Goal: Obtain resource: Download file/media

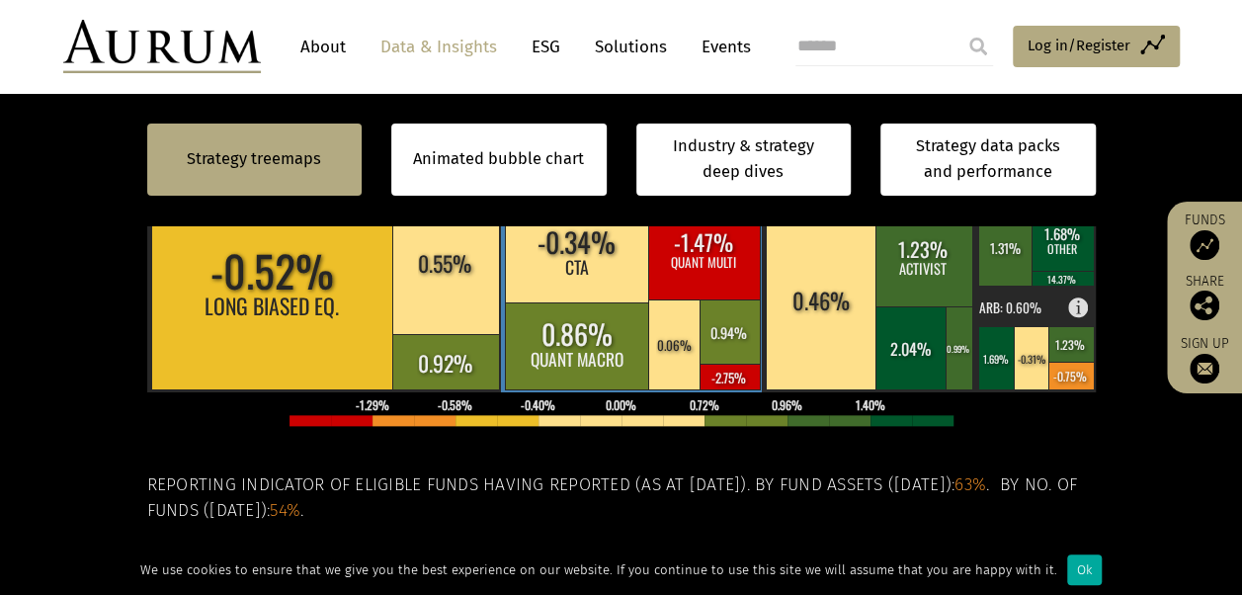
scroll to position [962, 0]
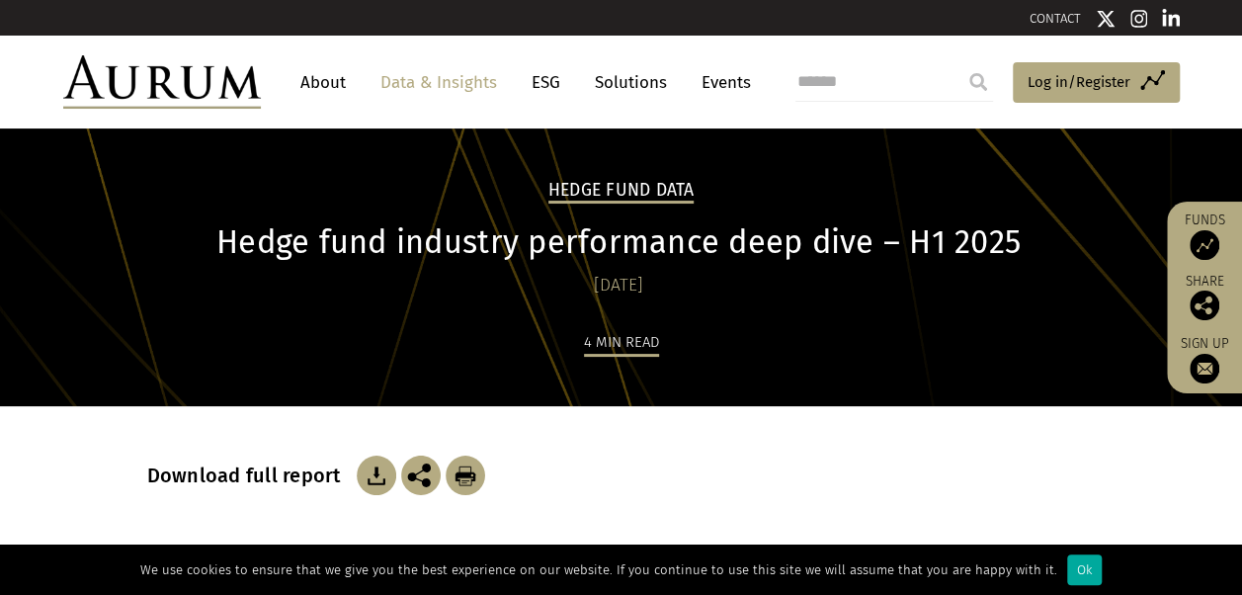
click at [379, 473] on img at bounding box center [377, 476] width 40 height 40
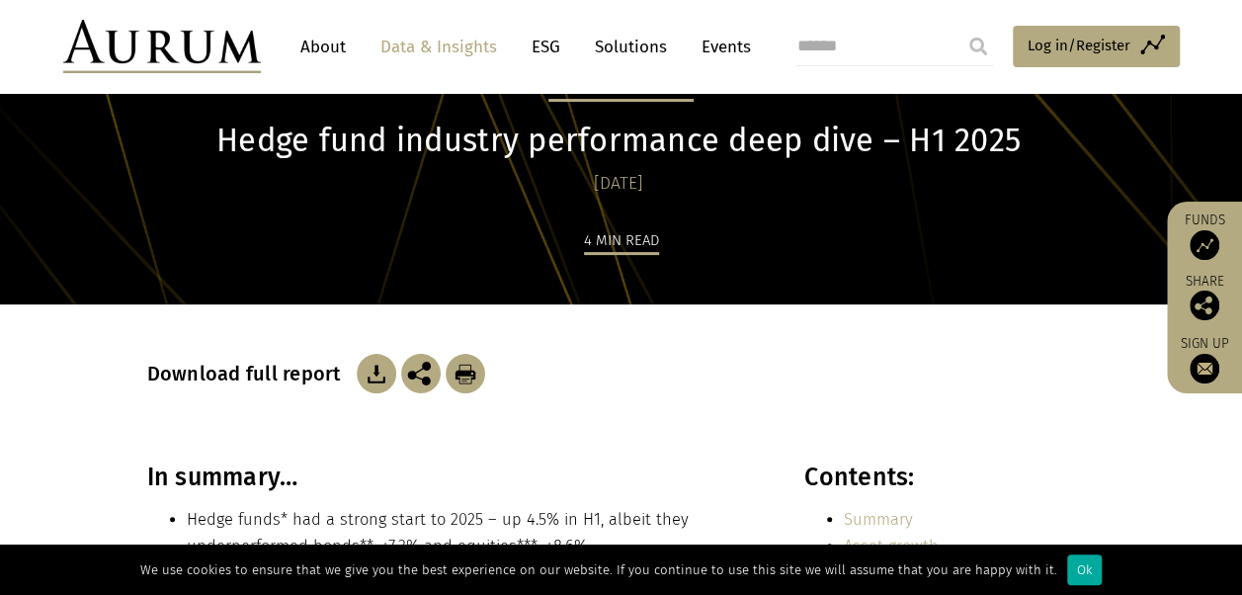
scroll to position [99, 0]
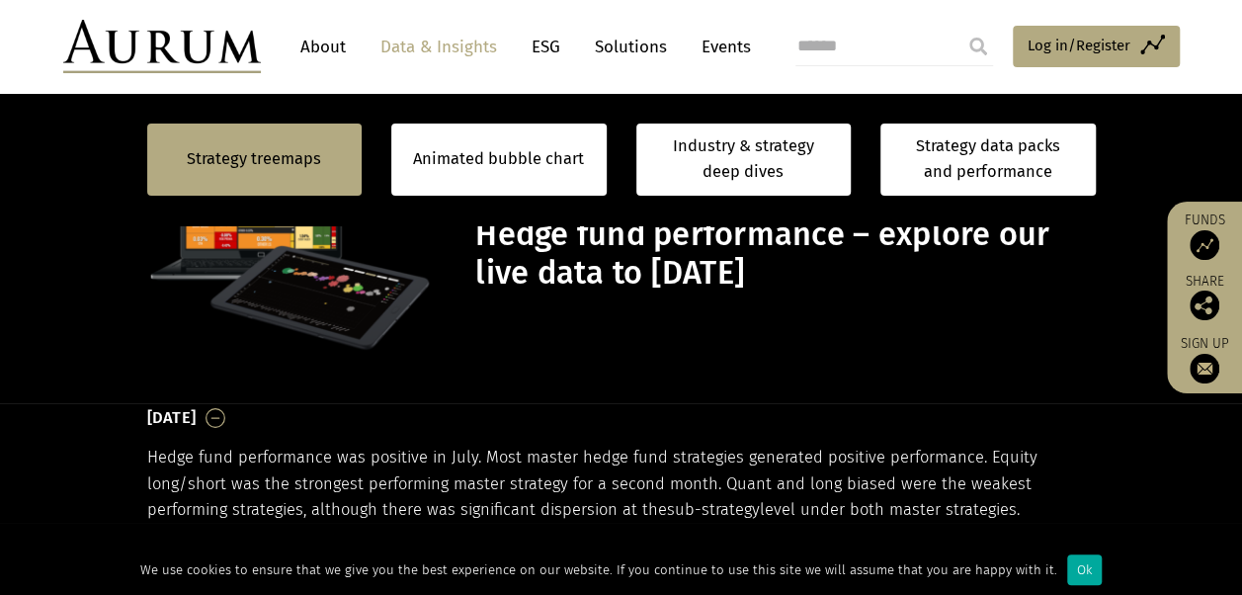
scroll to position [494, 0]
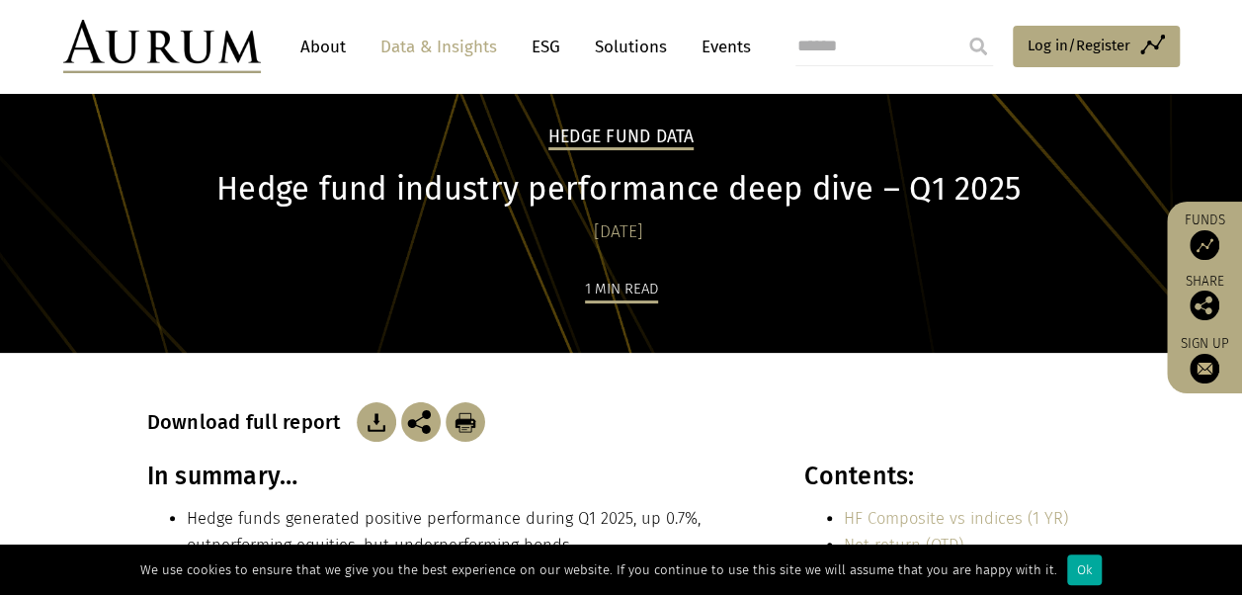
scroll to position [99, 0]
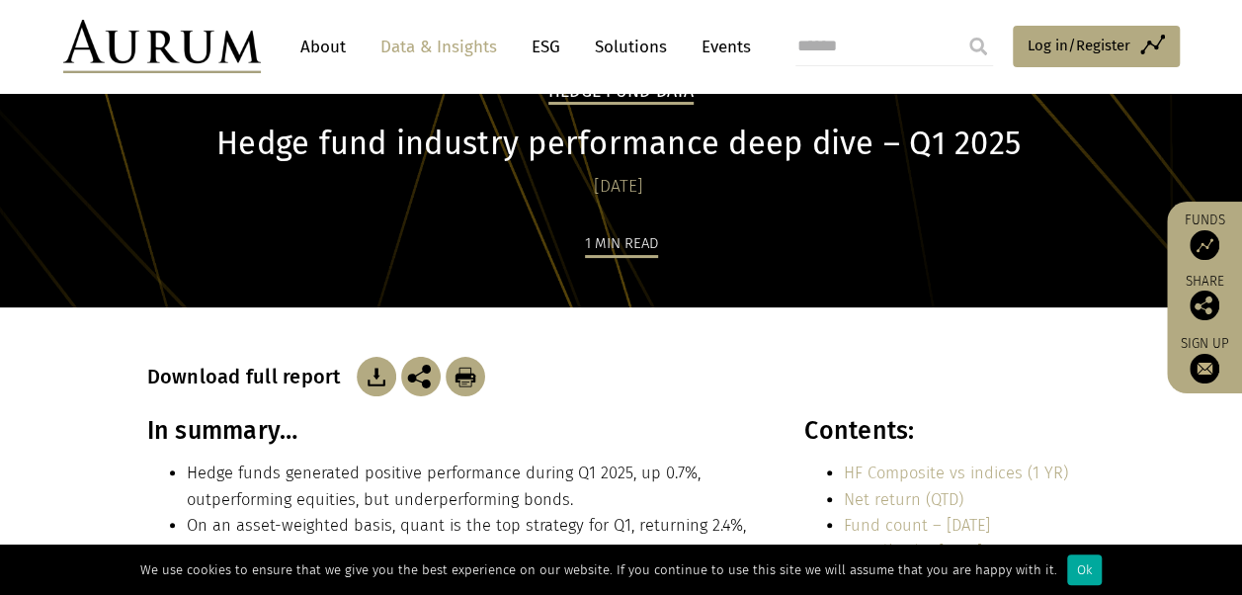
click at [378, 376] on img at bounding box center [377, 377] width 40 height 40
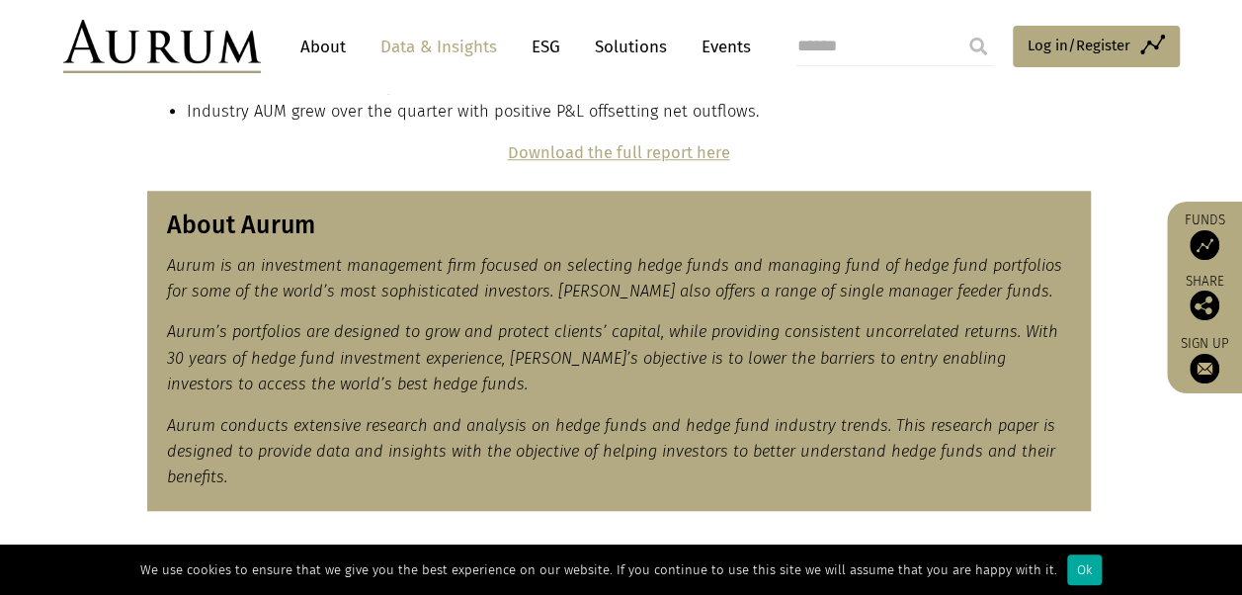
scroll to position [692, 0]
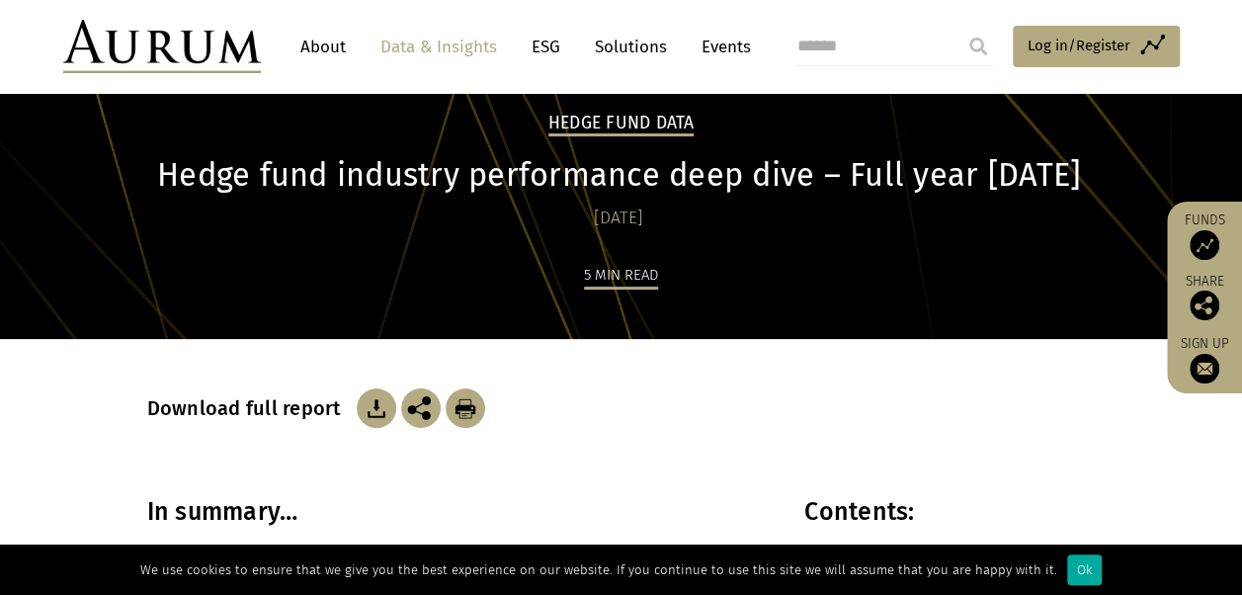
scroll to position [99, 0]
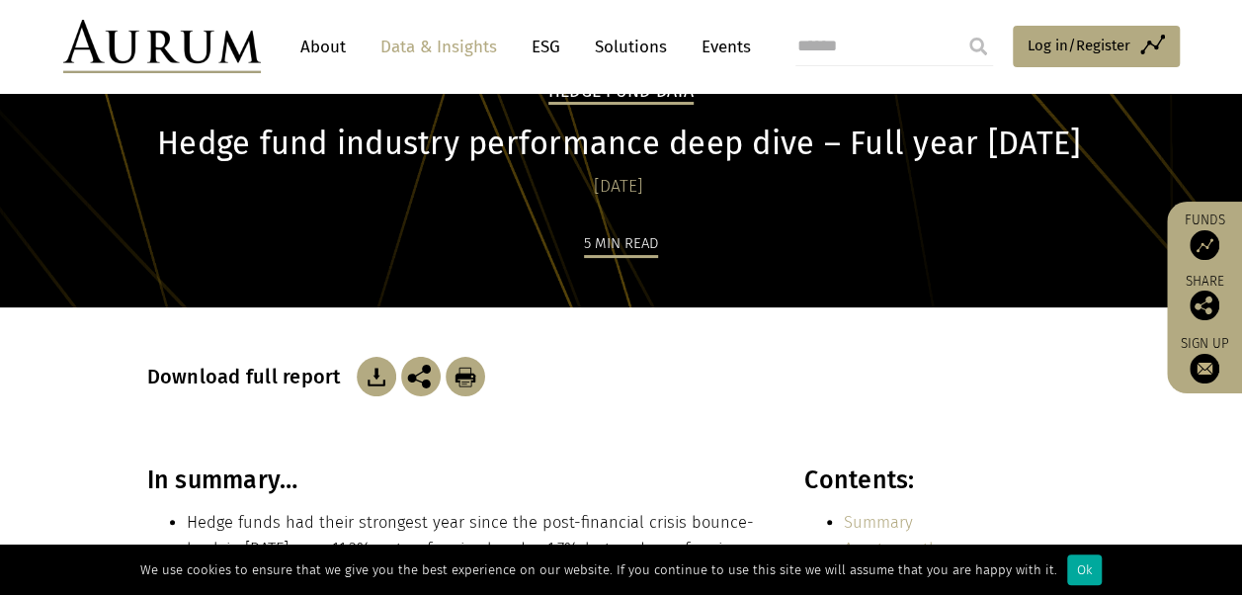
click at [376, 368] on img at bounding box center [377, 377] width 40 height 40
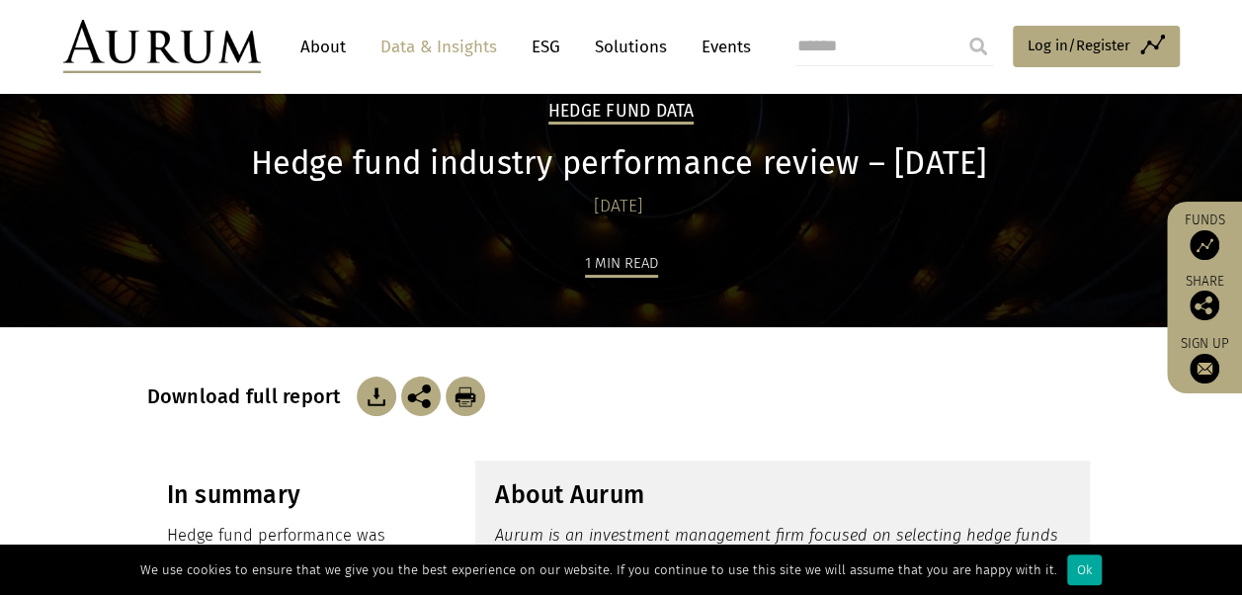
scroll to position [99, 0]
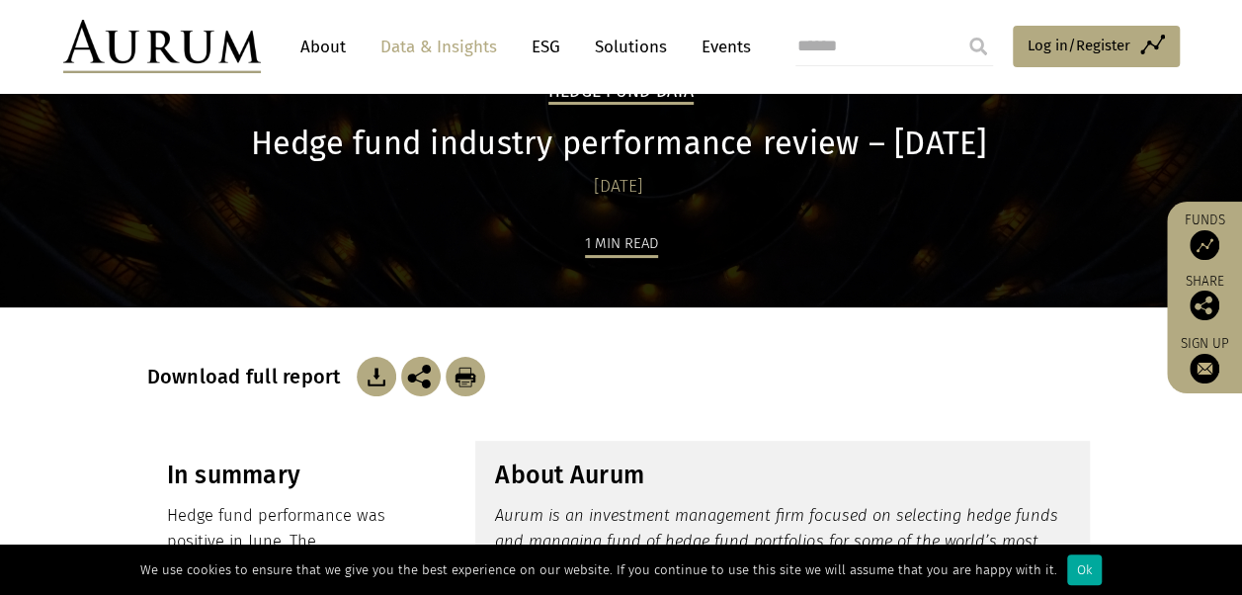
click at [361, 376] on img at bounding box center [377, 377] width 40 height 40
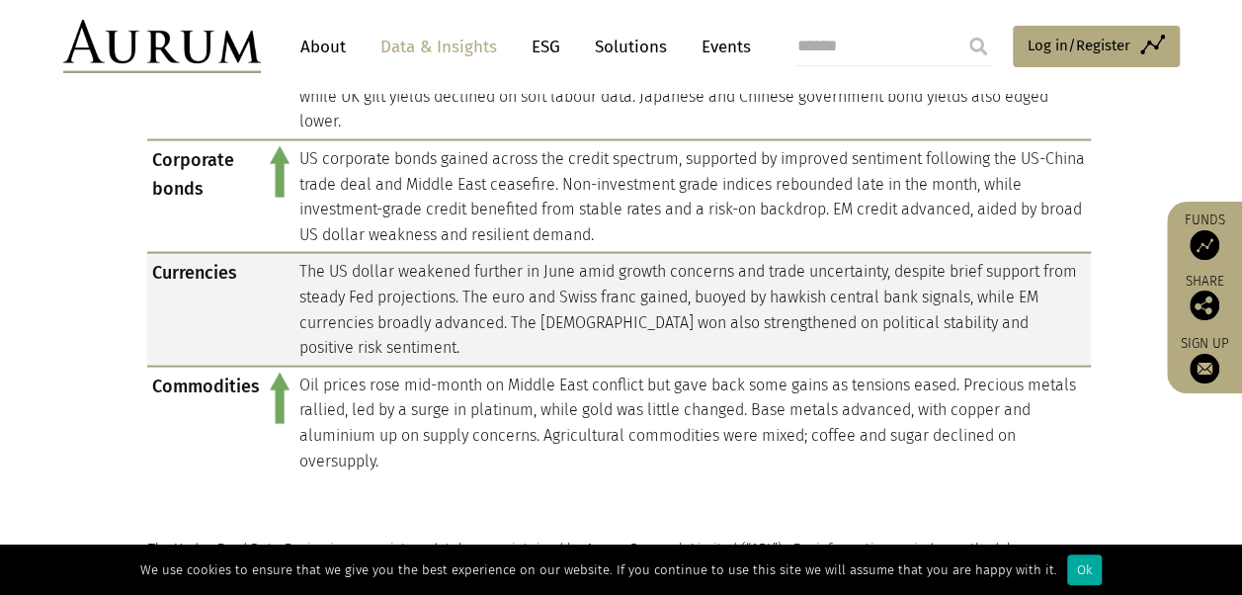
scroll to position [1878, 0]
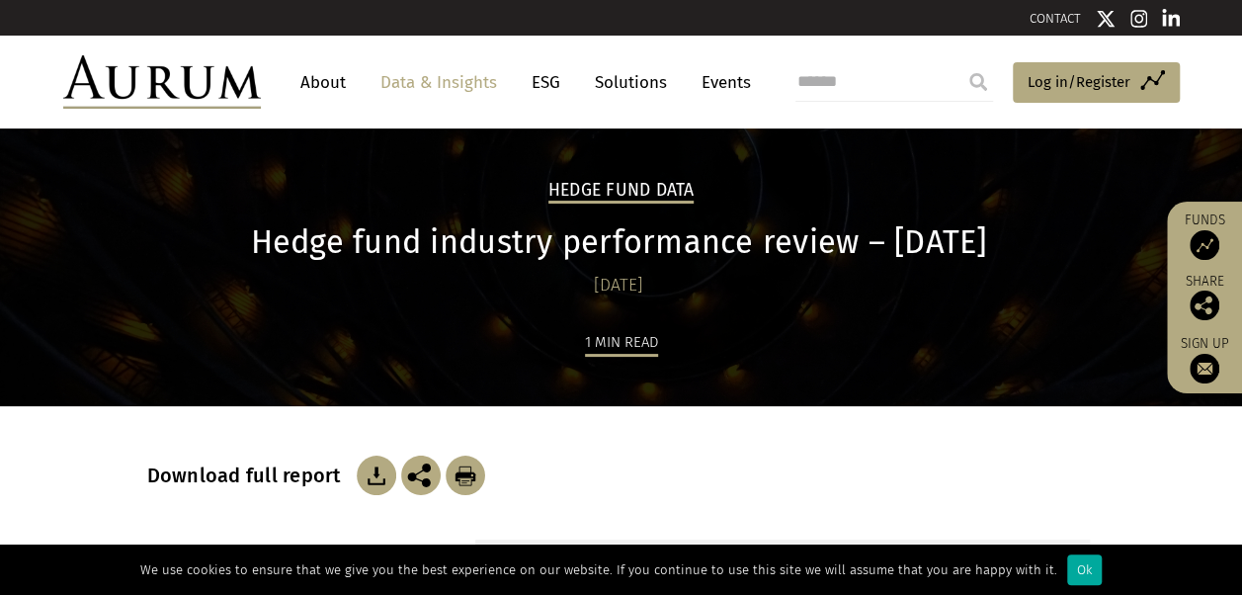
click at [361, 479] on img at bounding box center [377, 476] width 40 height 40
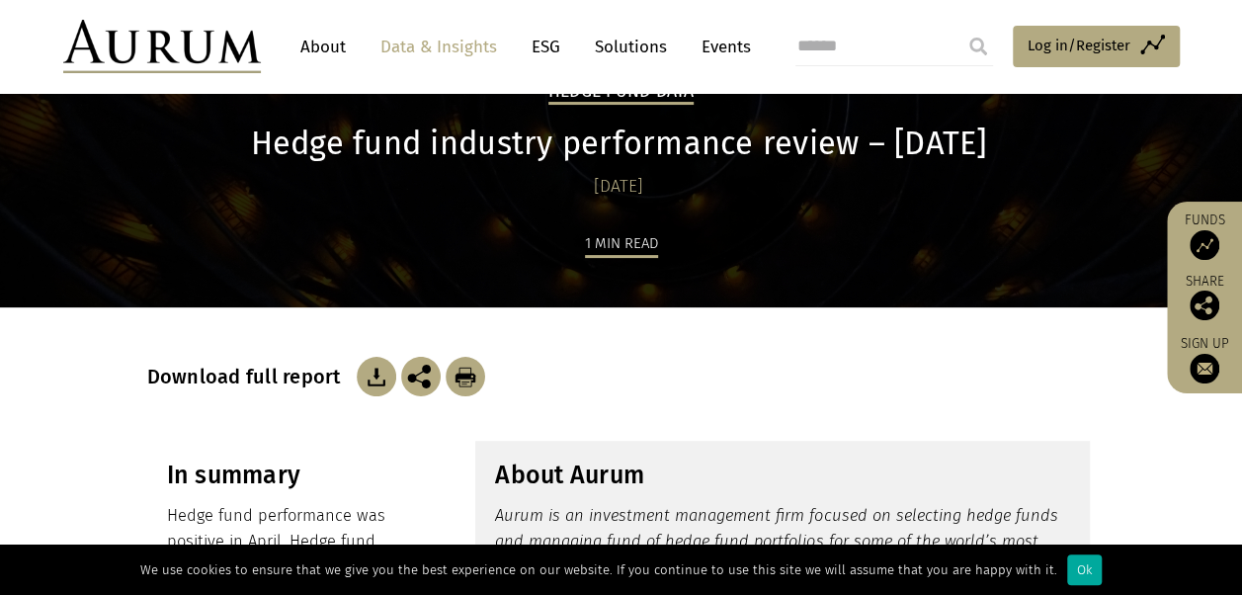
click at [374, 377] on img at bounding box center [377, 377] width 40 height 40
